Goal: Download file/media

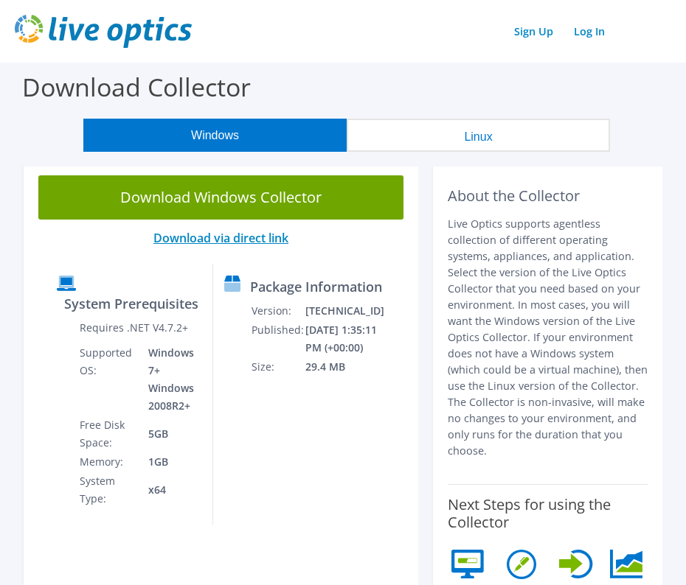
click at [237, 239] on link "Download via direct link" at bounding box center [220, 238] width 135 height 16
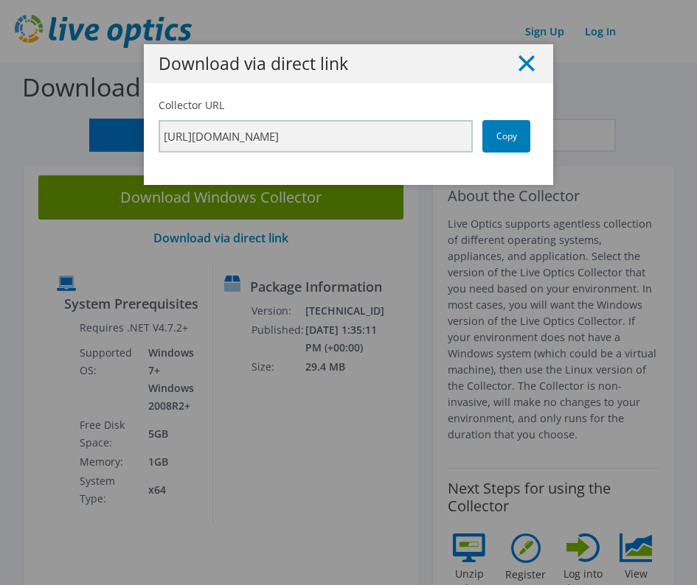
click at [522, 63] on line at bounding box center [526, 63] width 15 height 15
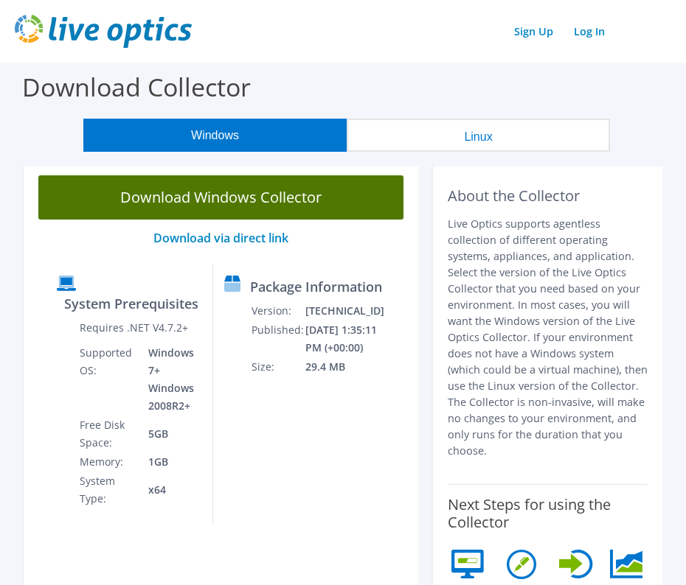
click at [188, 195] on link "Download Windows Collector" at bounding box center [220, 197] width 365 height 44
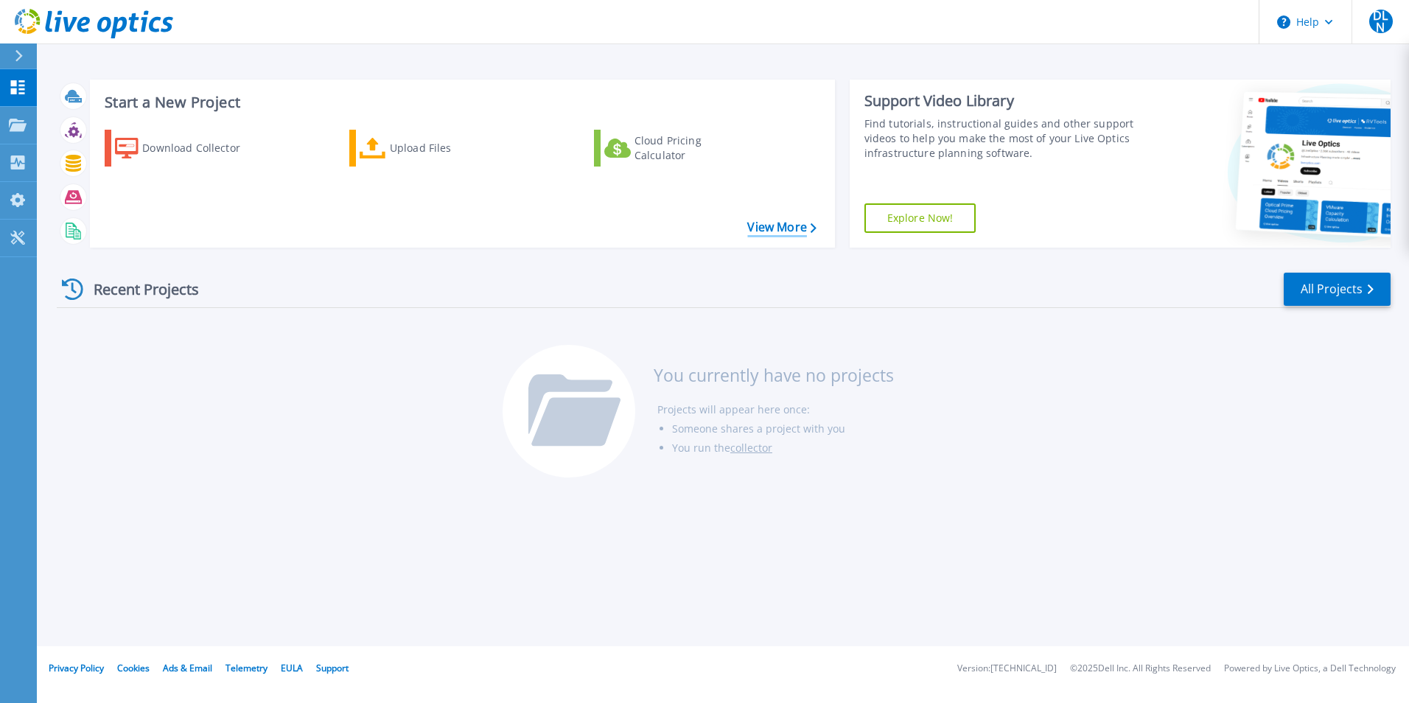
click at [807, 230] on link "View More" at bounding box center [781, 227] width 69 height 14
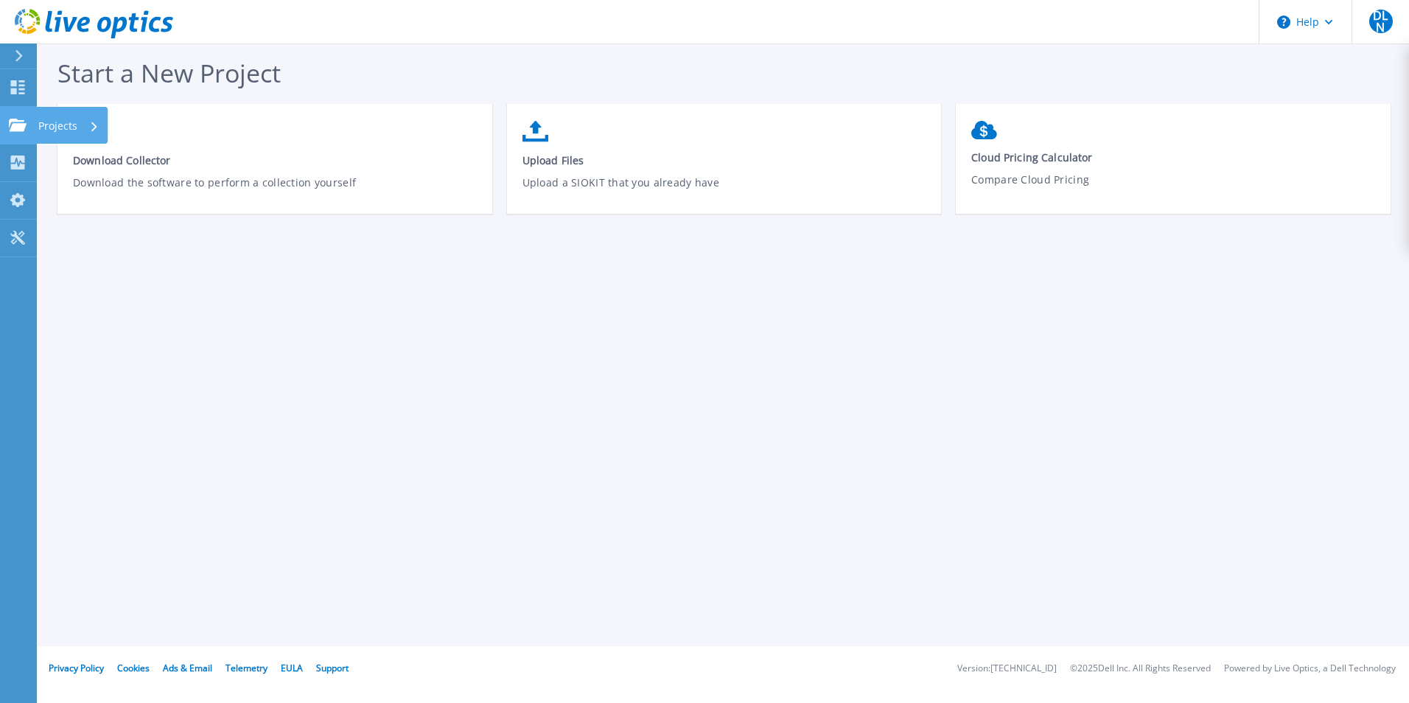
click at [22, 119] on div at bounding box center [18, 125] width 18 height 13
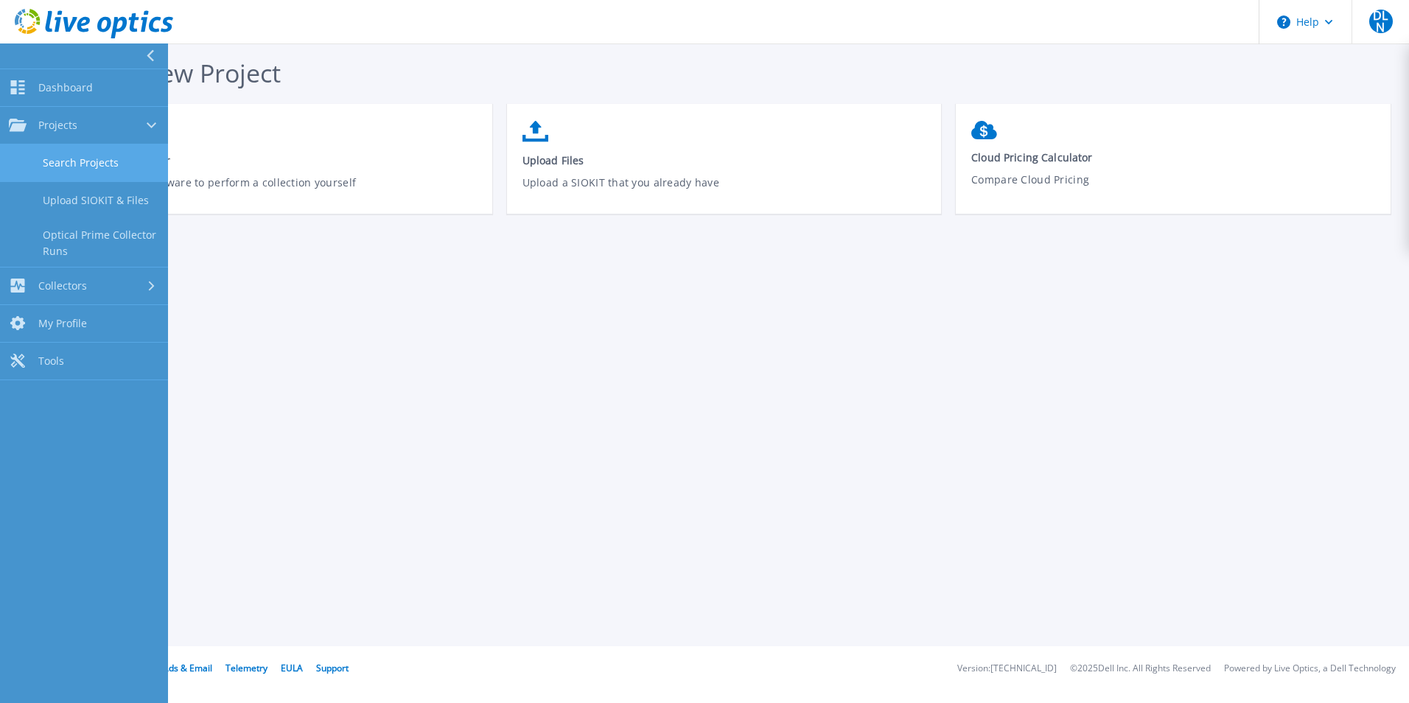
click at [65, 164] on link "Search Projects" at bounding box center [84, 163] width 168 height 38
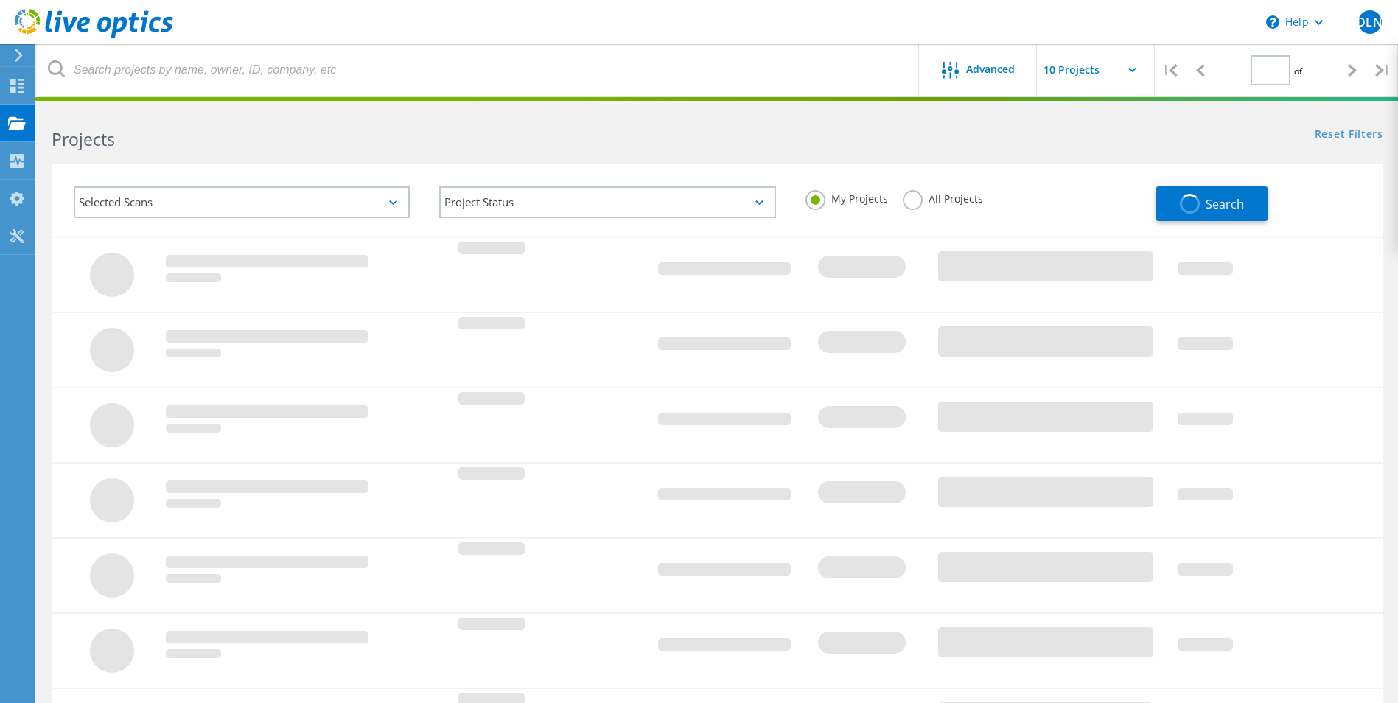
type input "1"
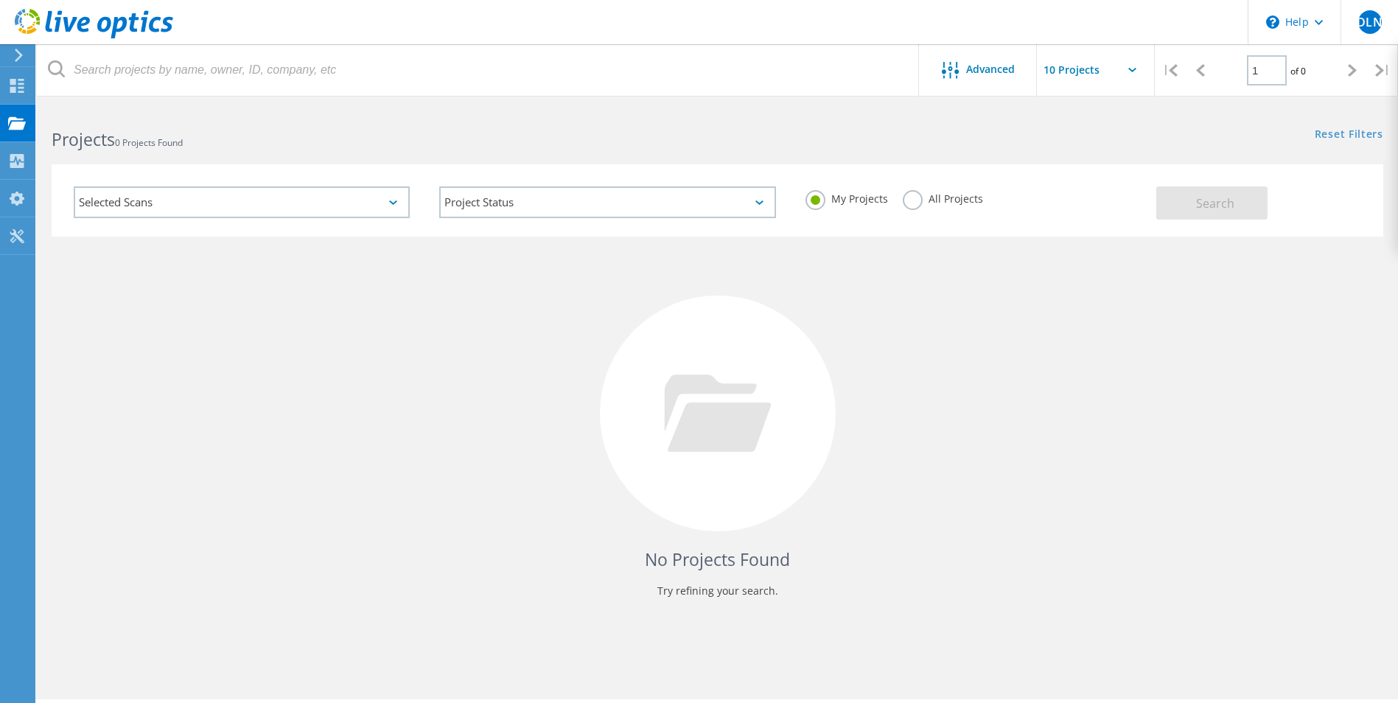
click at [388, 203] on div "Selected Scans" at bounding box center [242, 202] width 336 height 32
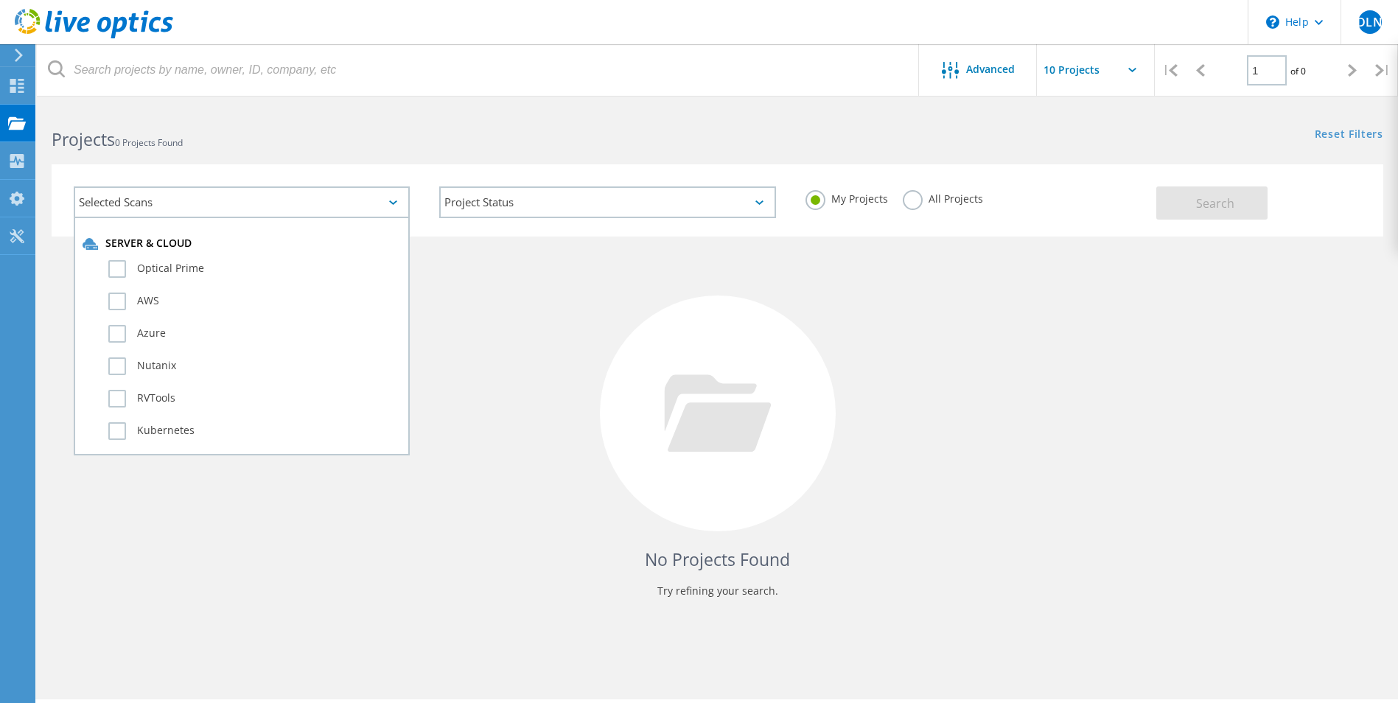
click at [388, 203] on div "Selected Scans" at bounding box center [242, 202] width 336 height 32
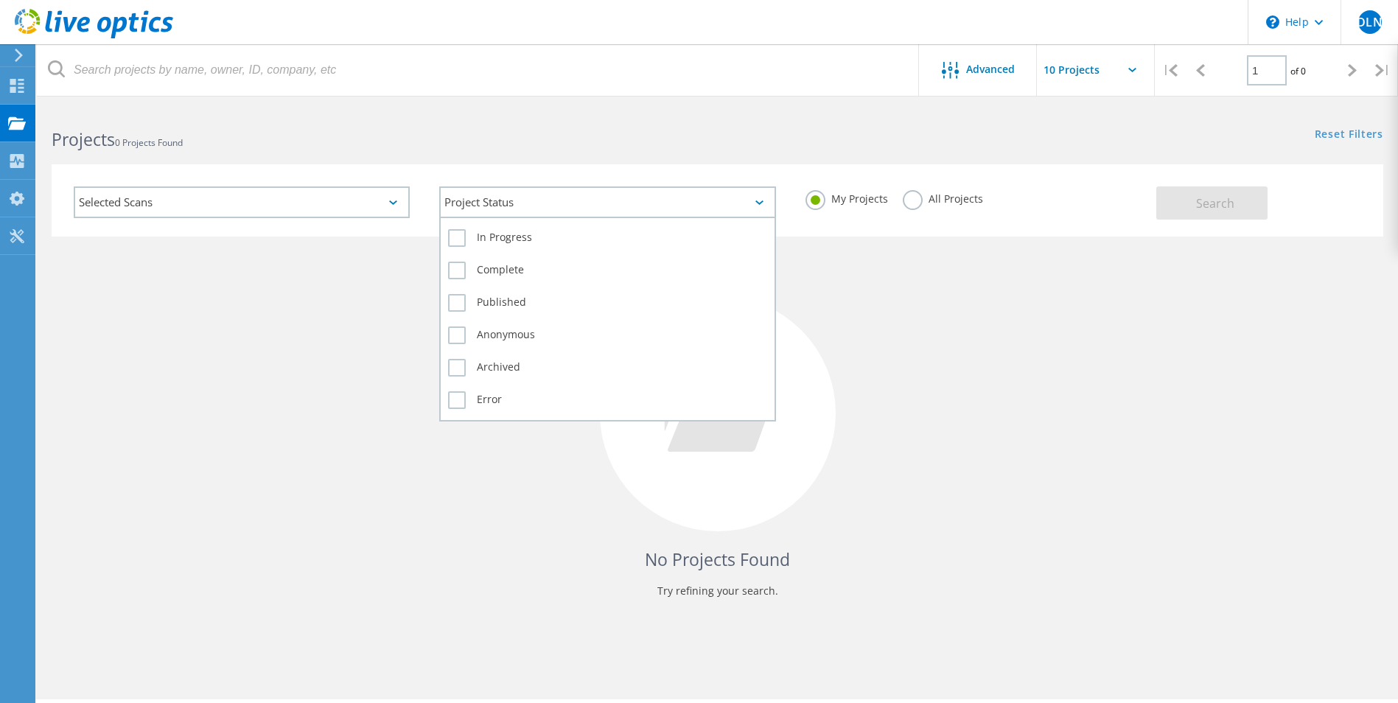
click at [756, 201] on icon at bounding box center [760, 202] width 8 height 4
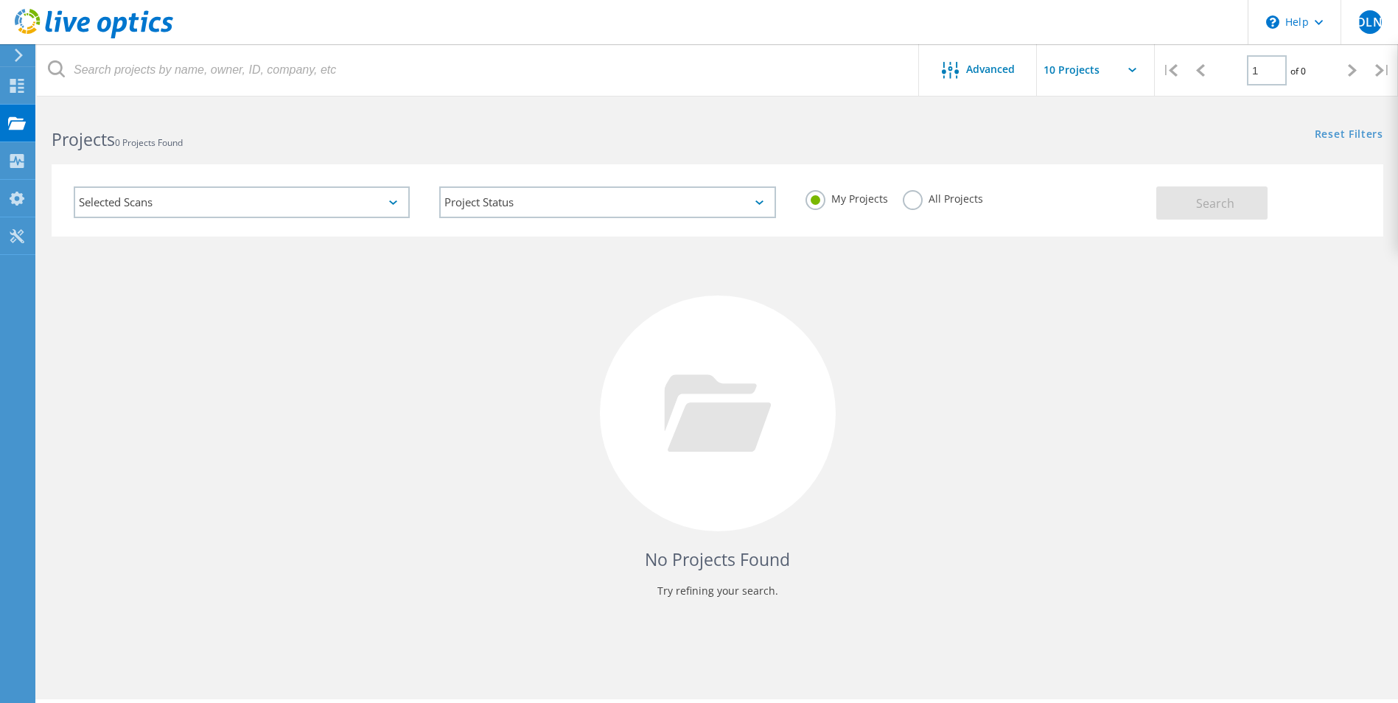
click at [390, 200] on div "Selected Scans" at bounding box center [242, 202] width 336 height 32
click at [397, 200] on div "Selected Scans" at bounding box center [242, 202] width 336 height 32
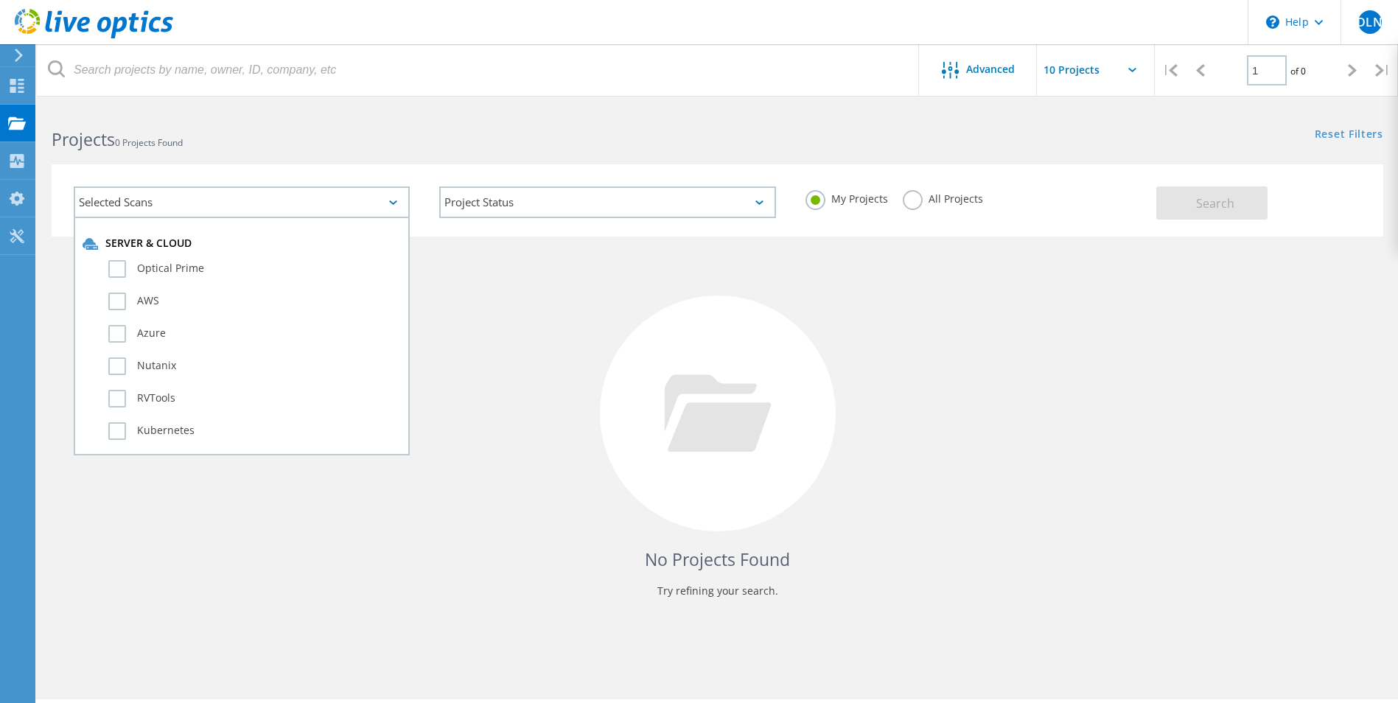
scroll to position [149, 0]
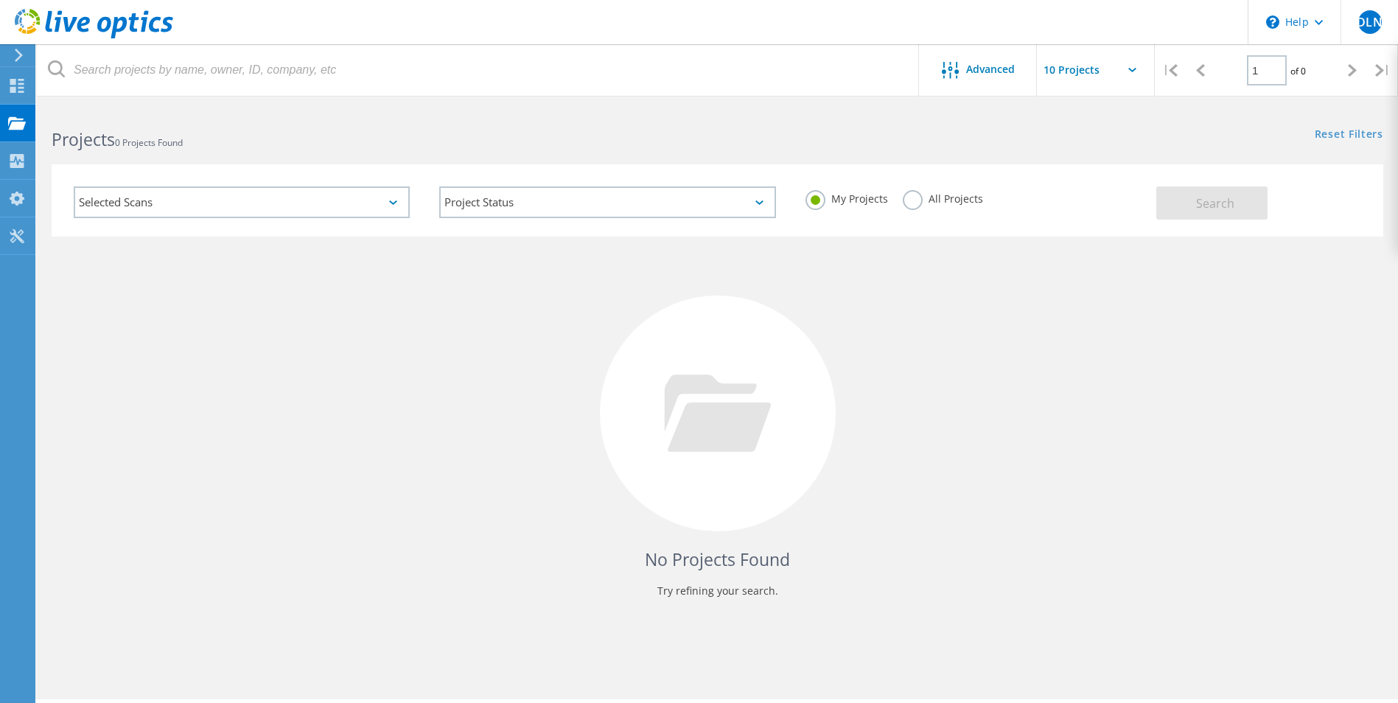
click at [1131, 66] on input "text" at bounding box center [1110, 70] width 147 height 52
click at [21, 88] on use at bounding box center [17, 86] width 14 height 14
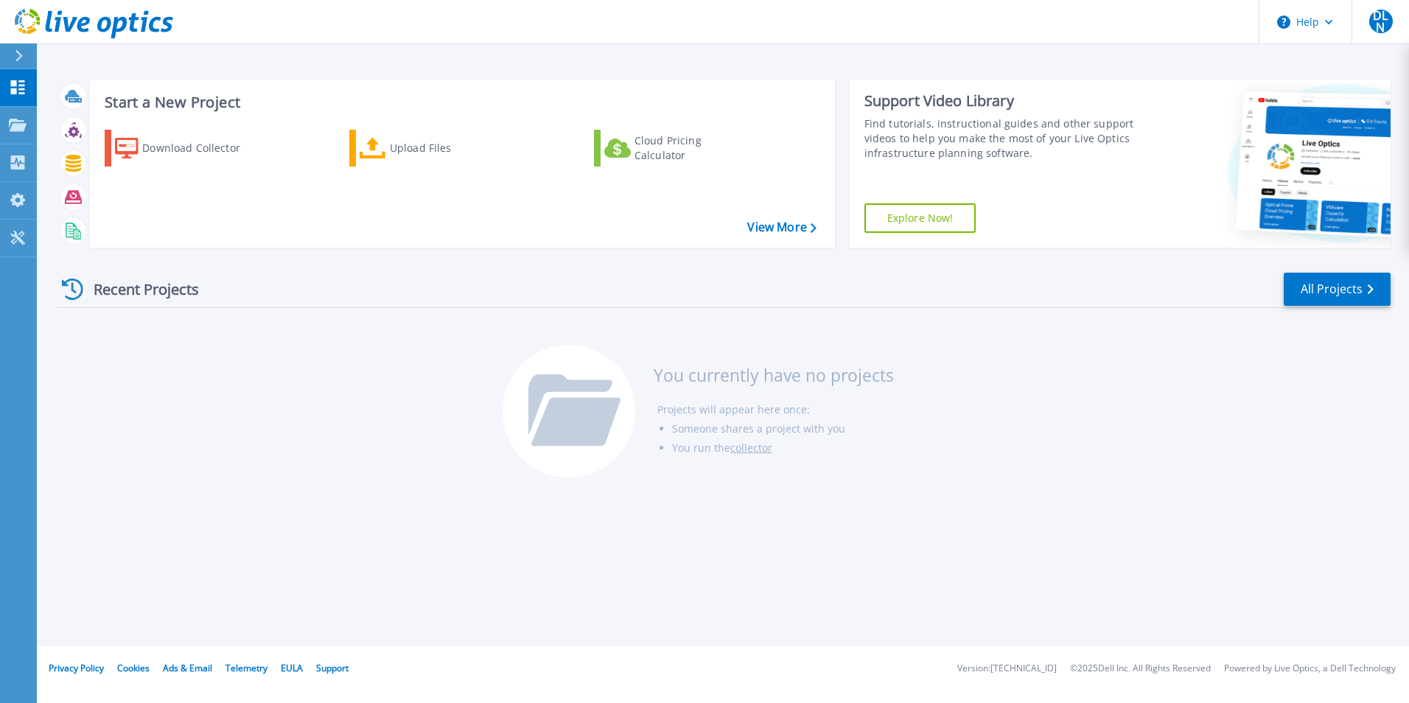
click at [323, 338] on div "Recent Projects All Projects You currently have no projects Projects will appea…" at bounding box center [724, 375] width 1334 height 233
click at [190, 144] on div "Download Collector" at bounding box center [201, 147] width 118 height 29
